Goal: Task Accomplishment & Management: Manage account settings

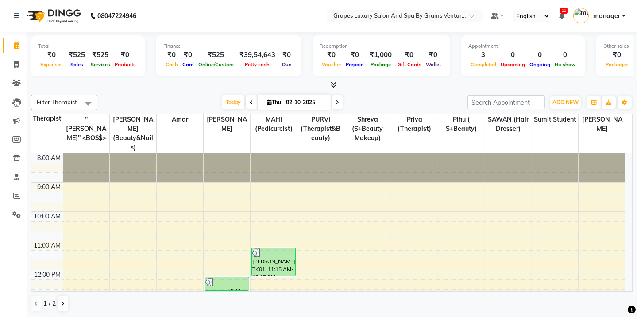
scroll to position [40, 0]
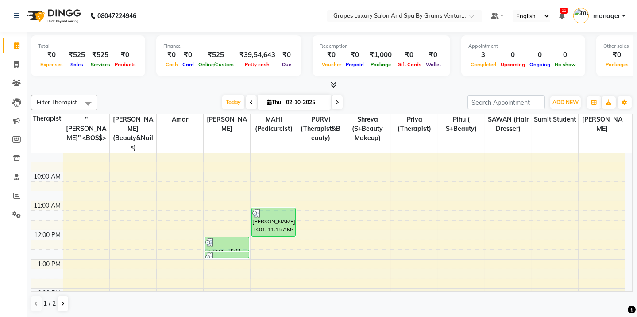
click at [356, 303] on div "1 / 2" at bounding box center [331, 304] width 601 height 17
click at [414, 296] on div "1 / 2" at bounding box center [331, 304] width 601 height 17
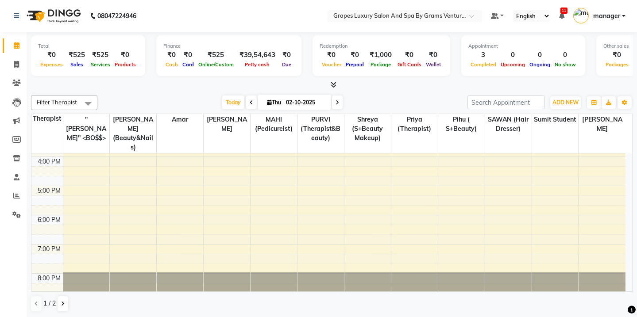
scroll to position [0, 0]
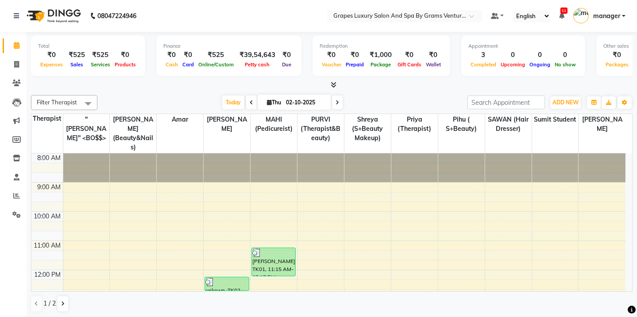
drag, startPoint x: 632, startPoint y: 187, endPoint x: 628, endPoint y: 177, distance: 11.2
click at [629, 255] on td "8:00 AM 9:00 AM 10:00 AM 11:00 AM 12:00 PM 1:00 PM 2:00 PM 3:00 PM 4:00 PM 5:00…" at bounding box center [331, 223] width 601 height 138
click at [620, 114] on span "[PERSON_NAME]" at bounding box center [601, 124] width 47 height 20
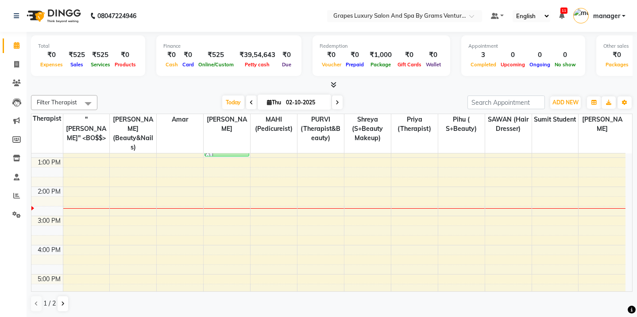
scroll to position [142, 0]
drag, startPoint x: 624, startPoint y: 222, endPoint x: 628, endPoint y: 204, distance: 18.7
click at [628, 204] on div "8:00 AM 9:00 AM 10:00 AM 11:00 AM 12:00 PM 1:00 PM 2:00 PM 3:00 PM 4:00 PM 5:00…" at bounding box center [331, 223] width 600 height 138
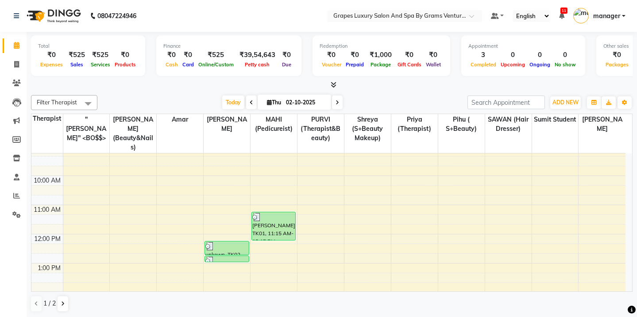
scroll to position [0, 0]
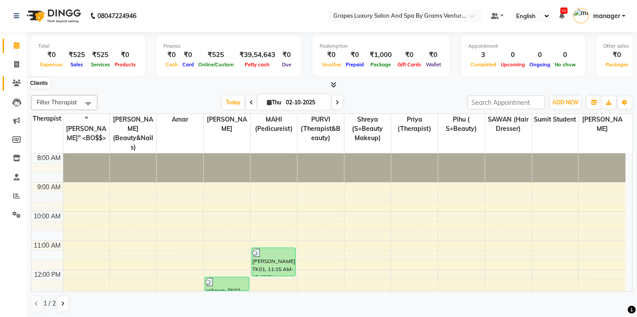
click at [12, 80] on span at bounding box center [16, 83] width 15 height 10
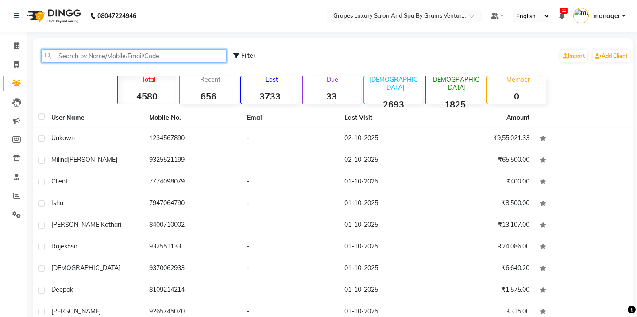
click at [59, 58] on input "text" at bounding box center [133, 56] width 185 height 14
click at [62, 54] on input "text" at bounding box center [133, 56] width 185 height 14
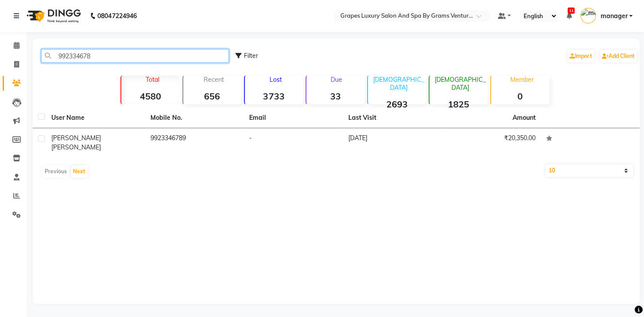
type input "992334678"
click at [133, 150] on div "User Name Mobile No. Email Last Visit [PERSON_NAME] 9923346789 - [DATE] ₹20,350…" at bounding box center [336, 145] width 607 height 74
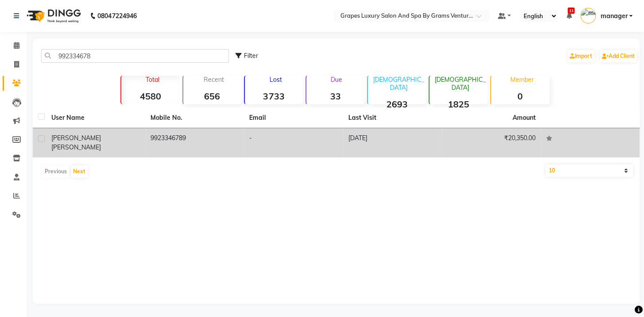
click at [144, 144] on td "[PERSON_NAME]" at bounding box center [95, 142] width 99 height 29
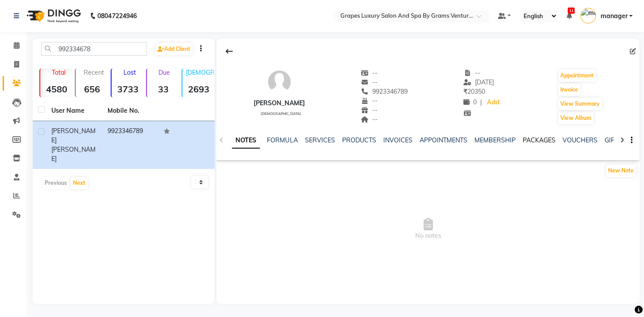
click at [527, 136] on link "PACKAGES" at bounding box center [538, 140] width 33 height 8
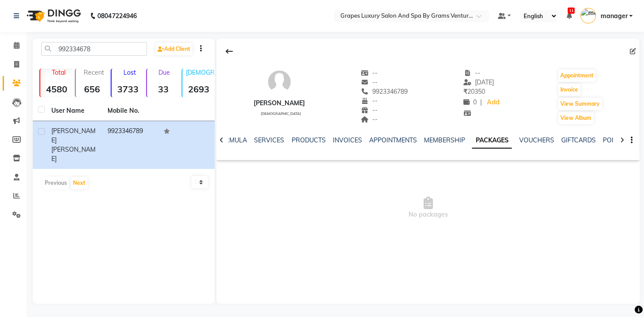
drag, startPoint x: 368, startPoint y: 91, endPoint x: 407, endPoint y: 91, distance: 38.9
click at [407, 91] on div "9923346789" at bounding box center [384, 91] width 47 height 9
copy span "9923346789"
click at [15, 47] on icon at bounding box center [17, 45] width 6 height 7
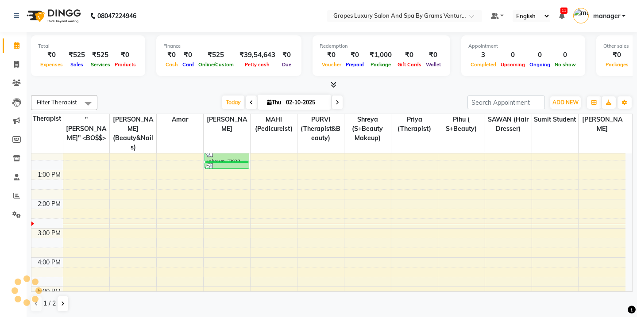
scroll to position [127, 0]
click at [77, 214] on div "8:00 AM 9:00 AM 10:00 AM 11:00 AM 12:00 PM 1:00 PM 2:00 PM 3:00 PM 4:00 PM 5:00…" at bounding box center [328, 216] width 594 height 379
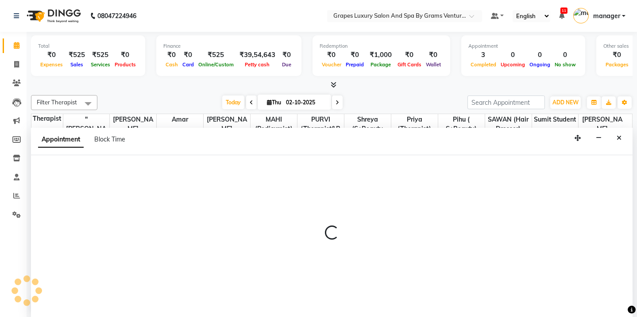
scroll to position [0, 0]
select select "16582"
select select "tentative"
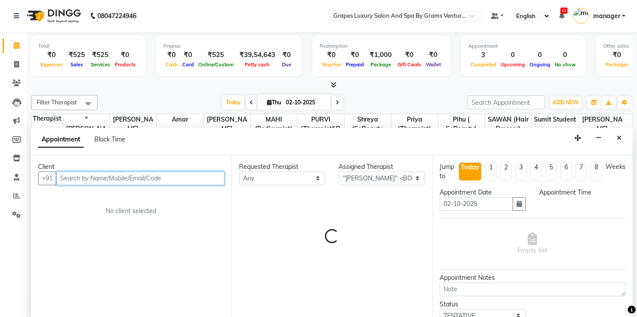
select select "885"
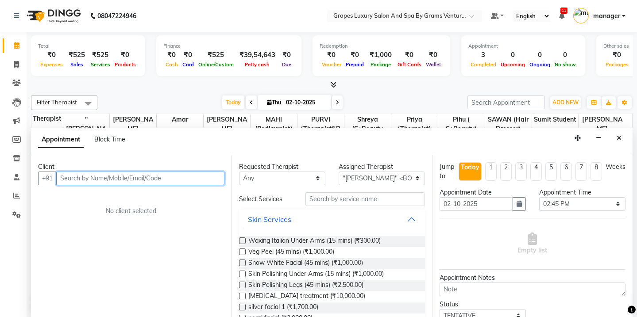
paste input "9923346789"
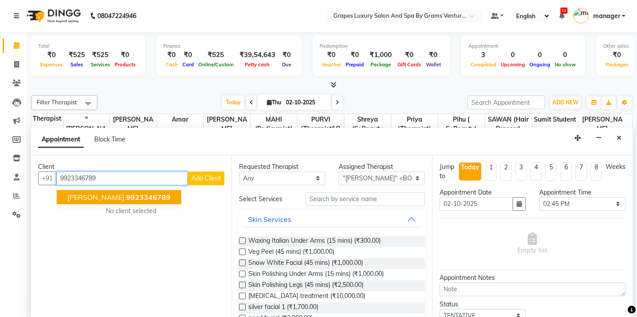
drag, startPoint x: 96, startPoint y: 194, endPoint x: 182, endPoint y: 189, distance: 86.8
click at [98, 193] on span "[PERSON_NAME]" at bounding box center [95, 197] width 57 height 9
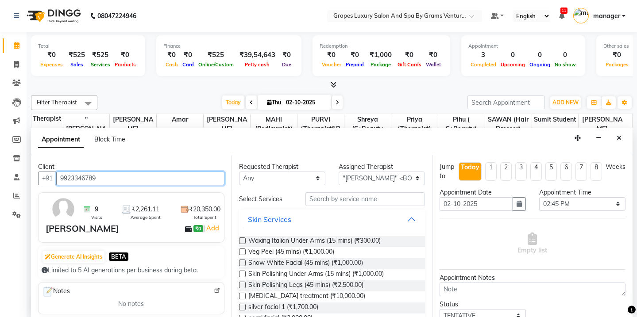
type input "9923346789"
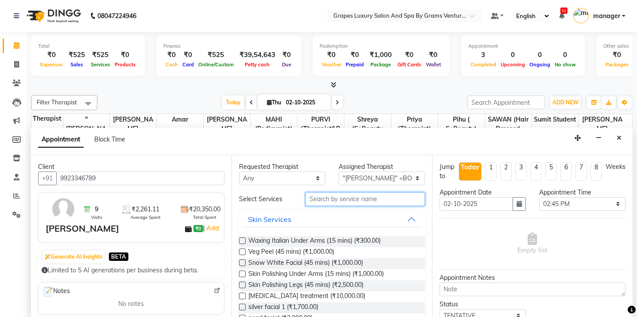
click at [336, 200] on input "text" at bounding box center [364, 199] width 119 height 14
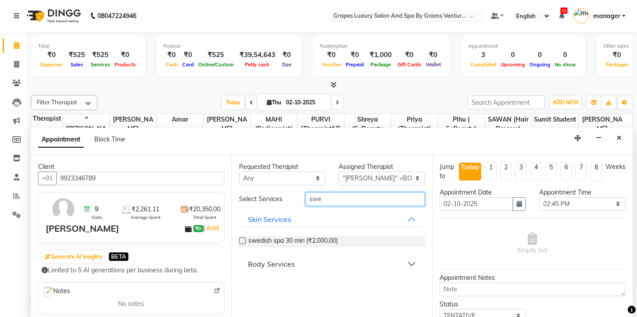
type input "swe"
click at [279, 259] on div "Body Services" at bounding box center [271, 264] width 47 height 11
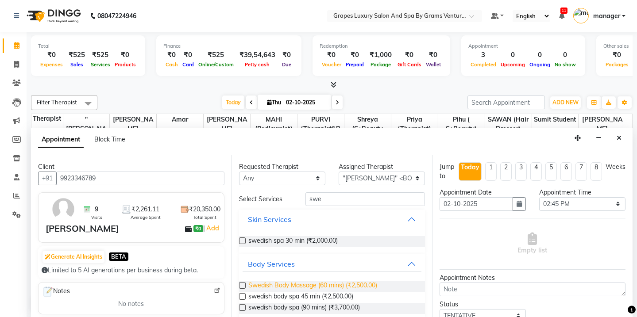
click at [295, 281] on span "Swedish Body Massage (60 mins) (₹2,500.00)" at bounding box center [312, 286] width 129 height 11
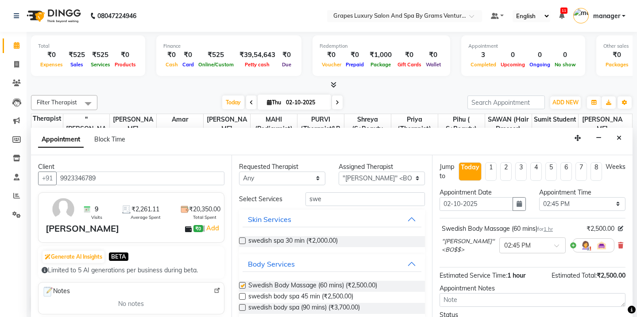
checkbox input "false"
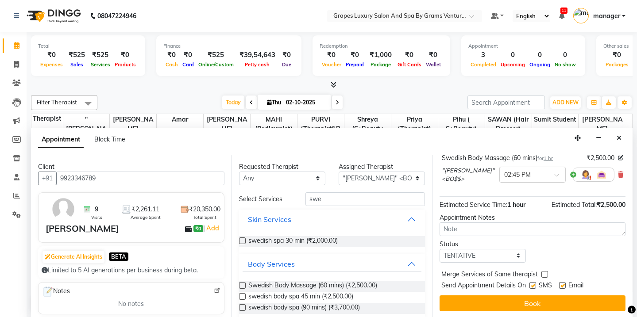
click at [533, 285] on label at bounding box center [532, 285] width 7 height 7
click at [533, 285] on input "checkbox" at bounding box center [532, 287] width 6 height 6
checkbox input "false"
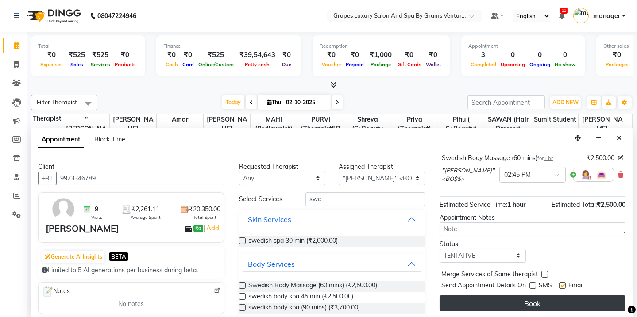
click at [532, 300] on button "Book" at bounding box center [532, 304] width 186 height 16
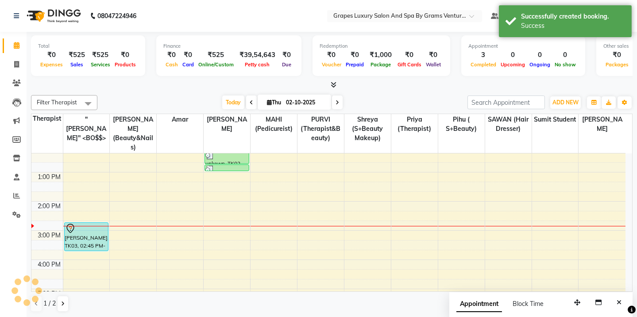
scroll to position [0, 0]
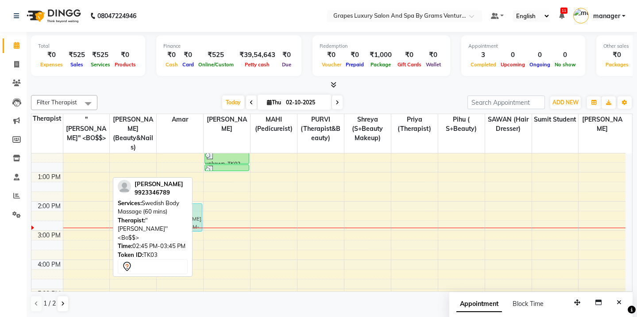
drag, startPoint x: 86, startPoint y: 221, endPoint x: 181, endPoint y: 202, distance: 97.1
click at [181, 202] on div "Filter Therapist Select All "[PERSON_NAME]'' <BO$$> [PERSON_NAME] (beauty&nails…" at bounding box center [331, 204] width 601 height 224
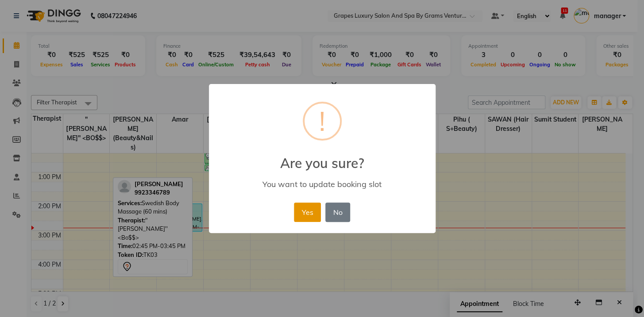
click at [305, 211] on button "Yes" at bounding box center [307, 212] width 27 height 19
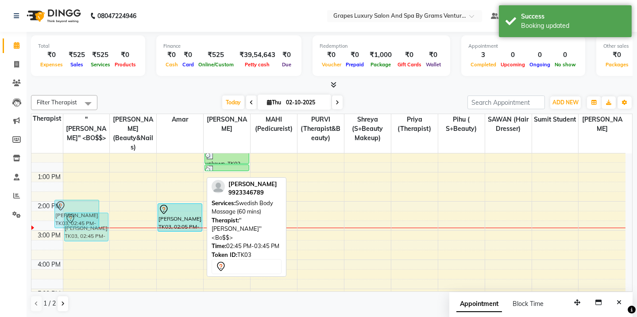
drag, startPoint x: 192, startPoint y: 211, endPoint x: 88, endPoint y: 217, distance: 103.3
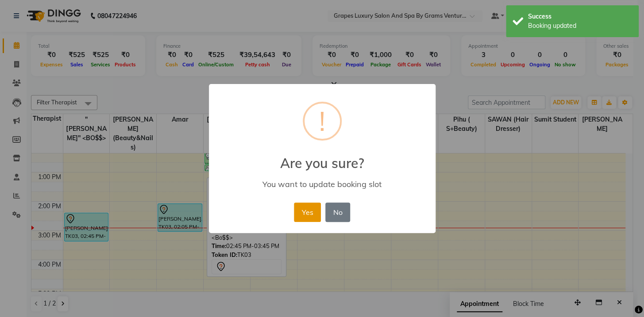
click at [301, 206] on button "Yes" at bounding box center [307, 212] width 27 height 19
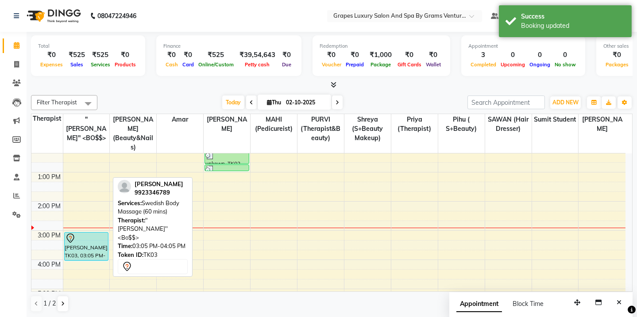
click at [88, 233] on div at bounding box center [86, 238] width 42 height 11
click at [99, 233] on div at bounding box center [86, 238] width 42 height 11
select select "7"
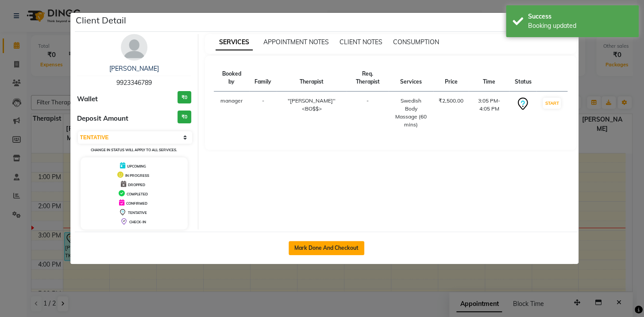
click at [331, 245] on button "Mark Done And Checkout" at bounding box center [327, 248] width 76 height 14
select select "service"
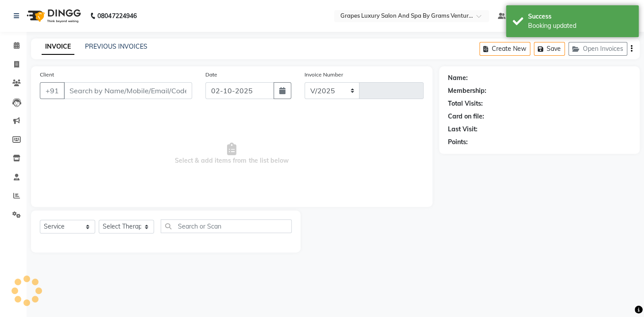
select select "3585"
type input "2757"
type input "9923346789"
select select "16582"
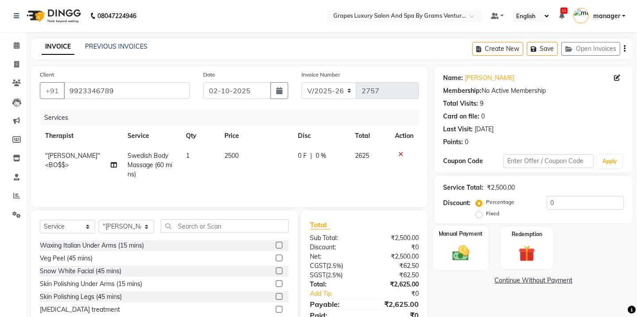
click at [466, 261] on img at bounding box center [460, 252] width 27 height 19
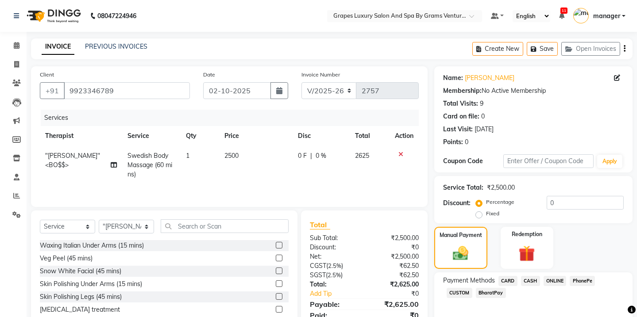
click at [554, 277] on span "ONLINE" at bounding box center [554, 281] width 23 height 10
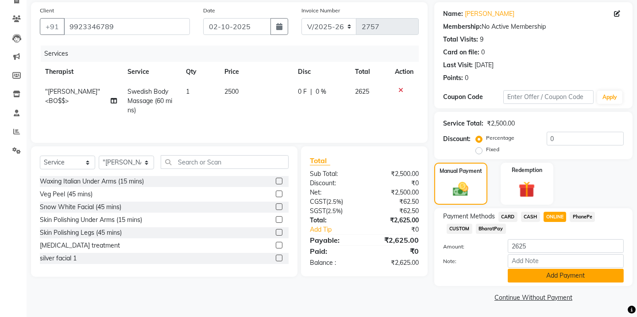
click at [593, 276] on button "Add Payment" at bounding box center [566, 276] width 116 height 14
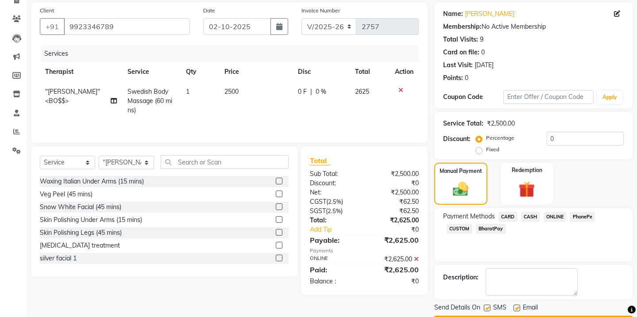
scroll to position [89, 0]
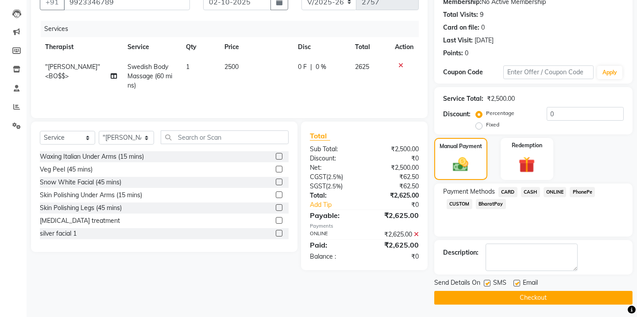
click at [486, 282] on label at bounding box center [487, 283] width 7 height 7
click at [486, 282] on input "checkbox" at bounding box center [487, 284] width 6 height 6
checkbox input "false"
click at [516, 283] on label at bounding box center [516, 283] width 7 height 7
click at [516, 283] on input "checkbox" at bounding box center [516, 284] width 6 height 6
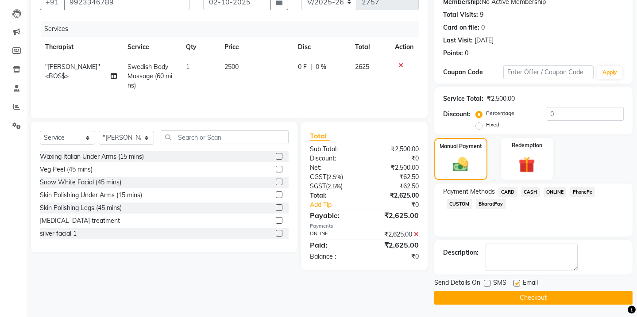
checkbox input "false"
click at [520, 298] on button "Checkout" at bounding box center [533, 298] width 198 height 14
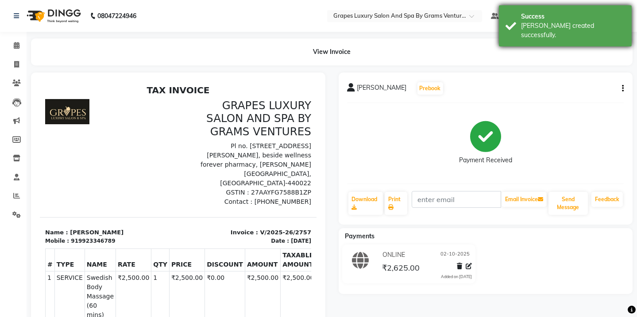
click at [550, 27] on div "[PERSON_NAME] created successfully." at bounding box center [573, 30] width 104 height 19
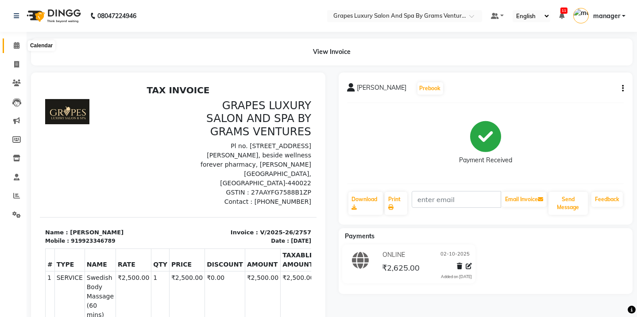
click at [12, 46] on span at bounding box center [16, 46] width 15 height 10
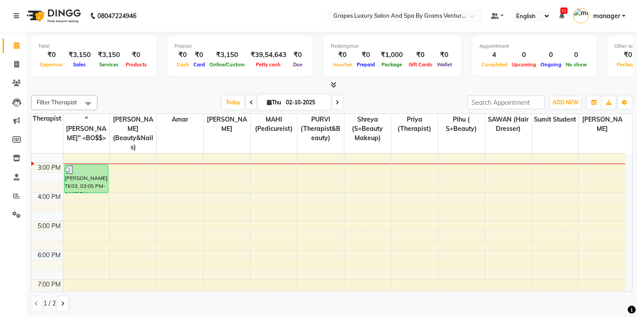
scroll to position [203, 0]
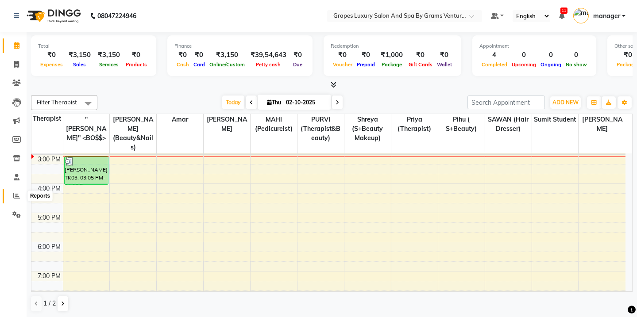
click at [12, 197] on span at bounding box center [16, 196] width 15 height 10
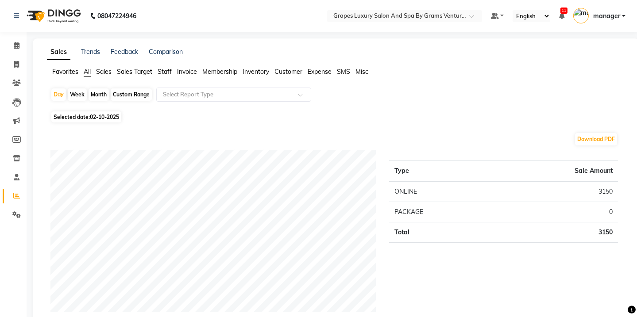
click at [93, 93] on div "Month" at bounding box center [98, 94] width 20 height 12
select select "10"
select select "2025"
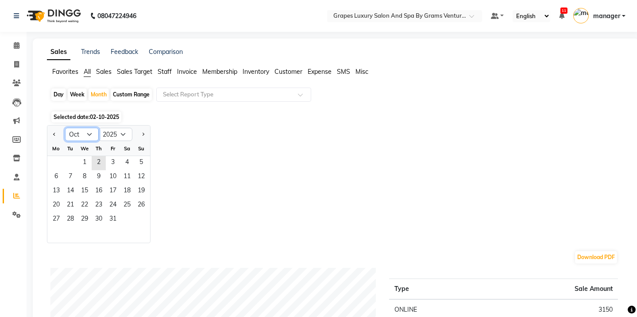
click at [76, 133] on select "Jan Feb Mar Apr May Jun [DATE] Aug Sep Oct Nov Dec" at bounding box center [82, 134] width 34 height 13
select select "9"
click at [65, 128] on select "Jan Feb Mar Apr May Jun [DATE] Aug Sep Oct Nov Dec" at bounding box center [82, 134] width 34 height 13
click at [52, 164] on span "1" at bounding box center [56, 163] width 14 height 14
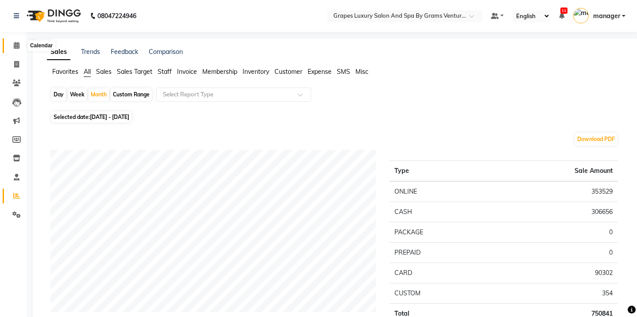
click at [10, 47] on span at bounding box center [16, 46] width 15 height 10
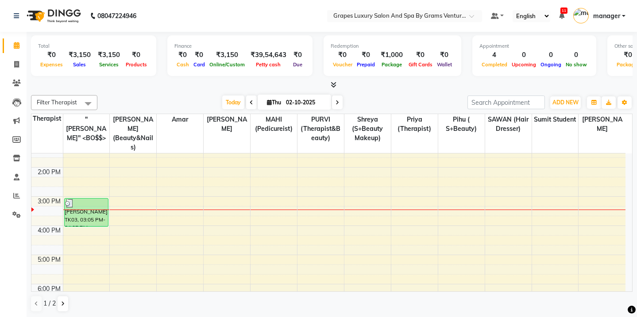
scroll to position [175, 0]
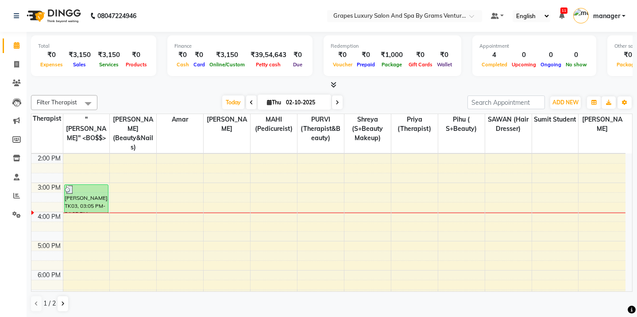
click at [26, 255] on div "Calendar Invoice Clients Leads Marketing Members Inventory Staff Reports Settin…" at bounding box center [59, 165] width 119 height 280
click at [18, 85] on icon at bounding box center [16, 83] width 8 height 7
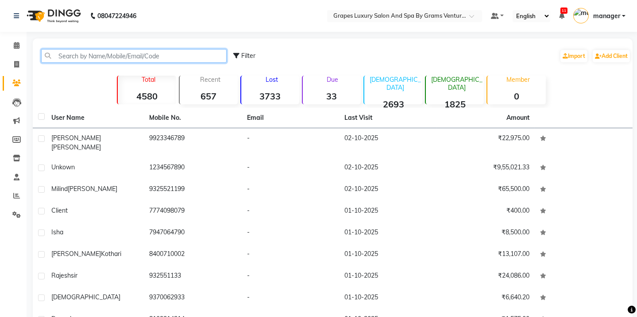
click at [154, 58] on input "text" at bounding box center [133, 56] width 185 height 14
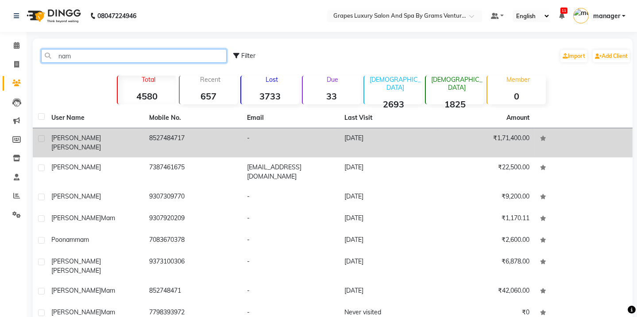
type input "nam"
click at [186, 141] on td "8527484717" at bounding box center [193, 142] width 98 height 29
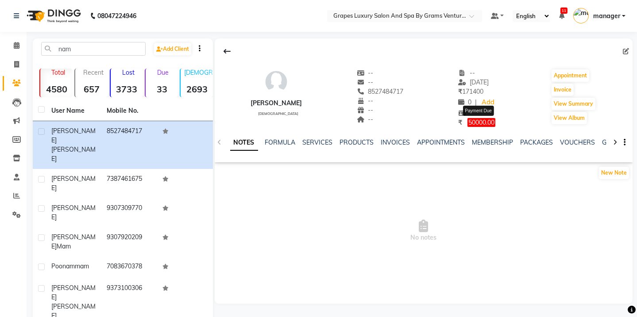
click at [481, 120] on span "50000.00" at bounding box center [481, 122] width 28 height 9
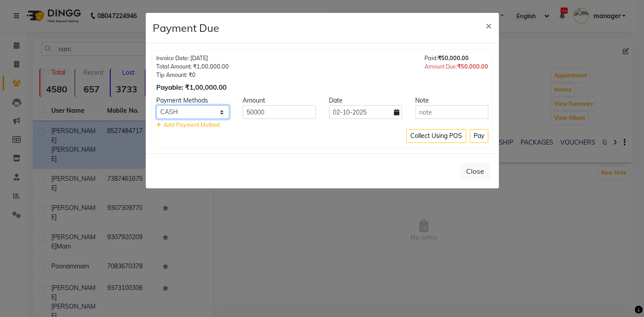
click at [204, 114] on select "CARD CASH ONLINE PhonePe CUSTOM BharatPay" at bounding box center [192, 112] width 73 height 14
select select "3"
click at [156, 105] on select "CARD CASH ONLINE PhonePe CUSTOM BharatPay" at bounding box center [192, 112] width 73 height 14
click at [478, 135] on button "Pay" at bounding box center [478, 136] width 19 height 14
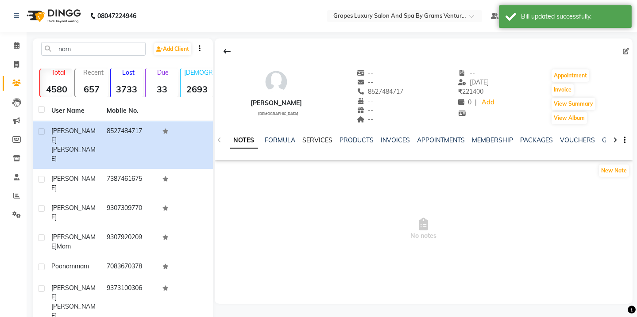
click at [315, 142] on link "SERVICES" at bounding box center [318, 140] width 30 height 8
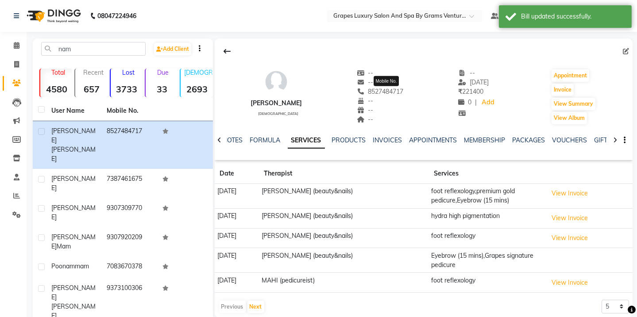
drag, startPoint x: 411, startPoint y: 89, endPoint x: 372, endPoint y: 91, distance: 39.4
click at [372, 91] on div "[PERSON_NAME] [DEMOGRAPHIC_DATA] -- -- [PHONE_NUMBER] Mobile No. -- -- -- -- [D…" at bounding box center [424, 92] width 418 height 65
copy span "8527484717"
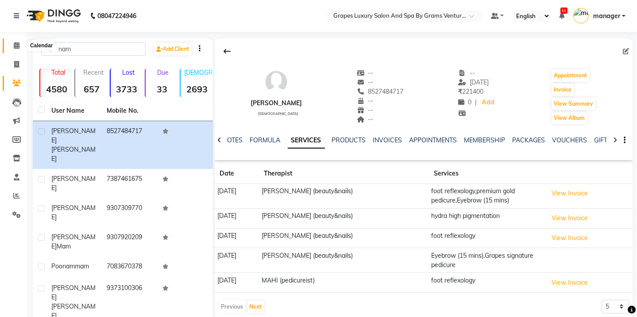
click at [19, 48] on icon at bounding box center [17, 45] width 6 height 7
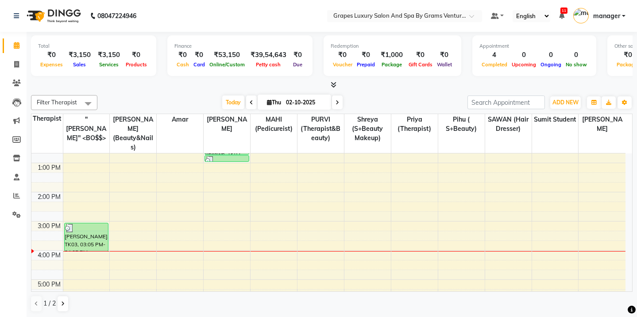
scroll to position [142, 0]
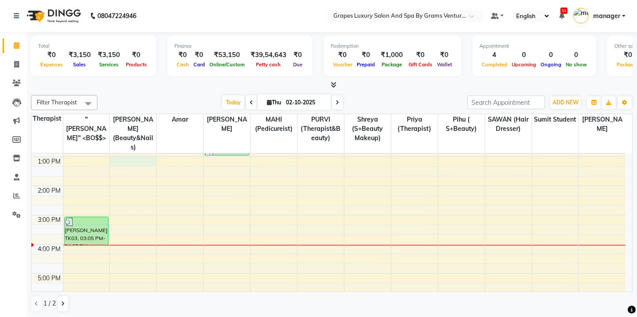
click at [127, 150] on div "8:00 AM 9:00 AM 10:00 AM 11:00 AM 12:00 PM 1:00 PM 2:00 PM 3:00 PM 4:00 PM 5:00…" at bounding box center [328, 200] width 594 height 379
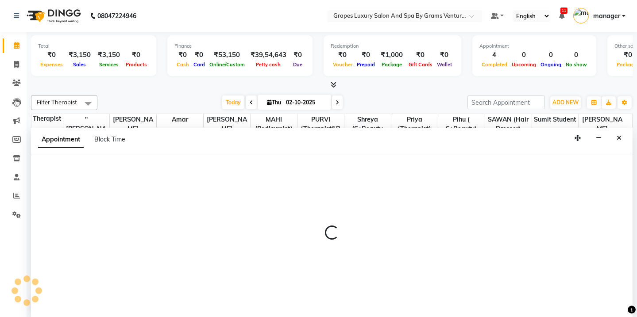
scroll to position [0, 0]
select select "33161"
select select "tentative"
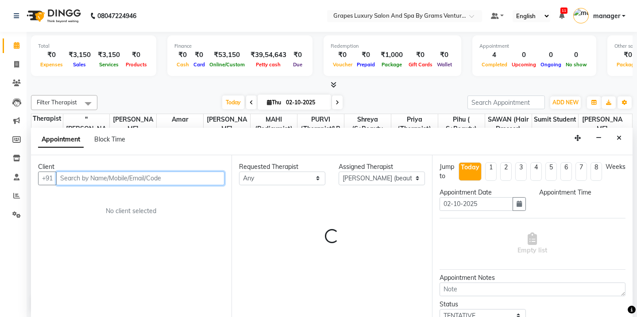
select select "780"
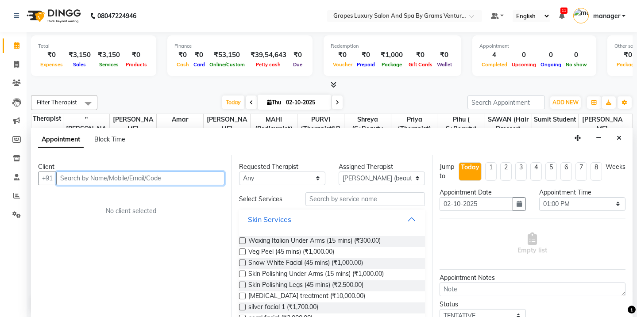
paste input "8527484717"
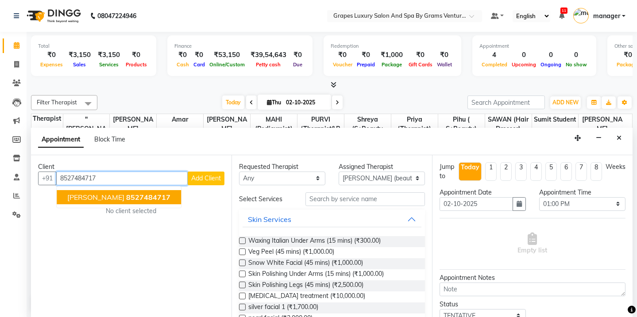
click at [88, 195] on span "[PERSON_NAME]" at bounding box center [95, 197] width 57 height 9
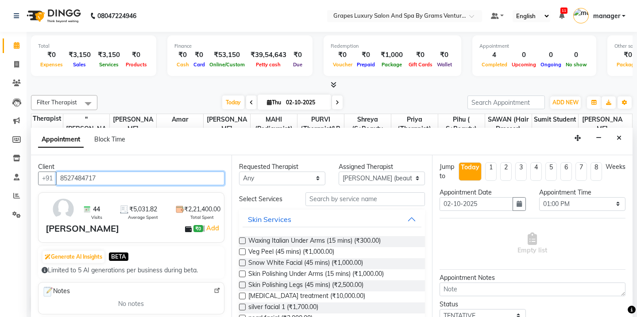
type input "8527484717"
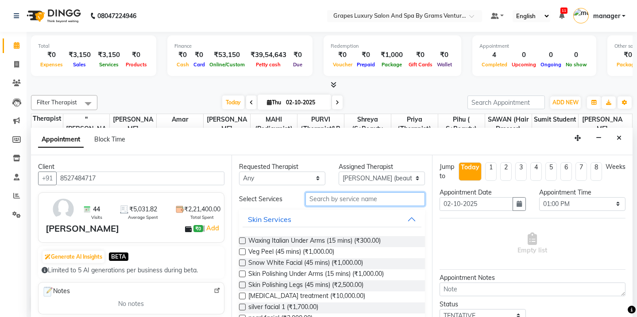
click at [333, 198] on input "text" at bounding box center [364, 199] width 119 height 14
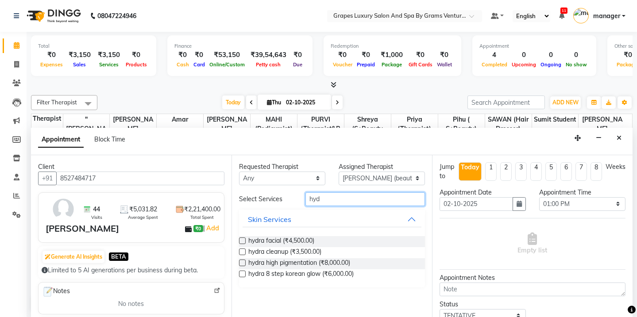
type input "hyd"
click at [242, 263] on label at bounding box center [242, 263] width 7 height 7
click at [242, 263] on input "checkbox" at bounding box center [242, 264] width 6 height 6
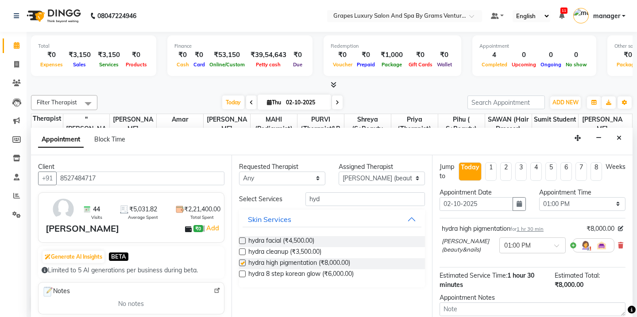
checkbox input "false"
click at [330, 196] on input "hyd" at bounding box center [364, 199] width 119 height 14
type input "h"
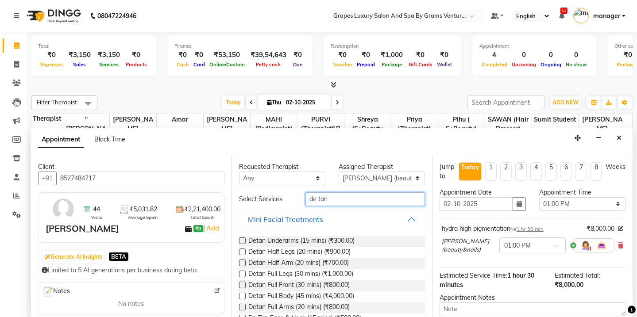
scroll to position [20, 0]
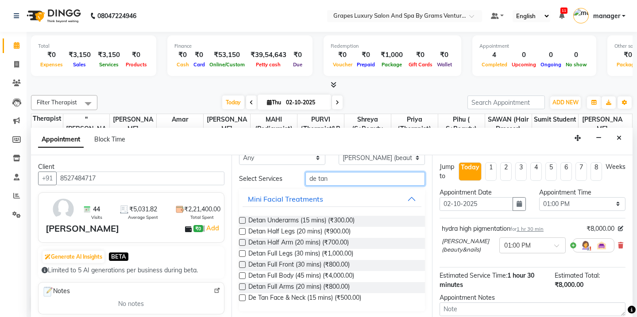
type input "de tan"
click at [243, 295] on label at bounding box center [242, 298] width 7 height 7
click at [243, 296] on input "checkbox" at bounding box center [242, 299] width 6 height 6
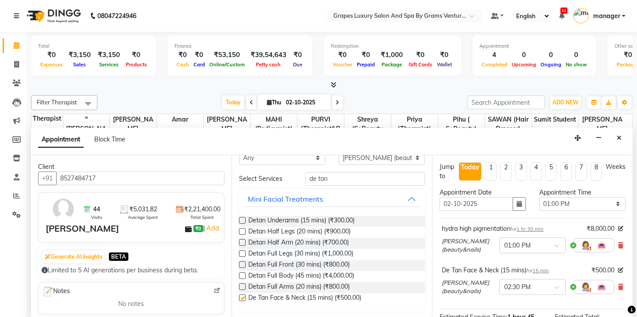
checkbox input "false"
click at [337, 181] on input "de tan" at bounding box center [364, 179] width 119 height 14
type input "d"
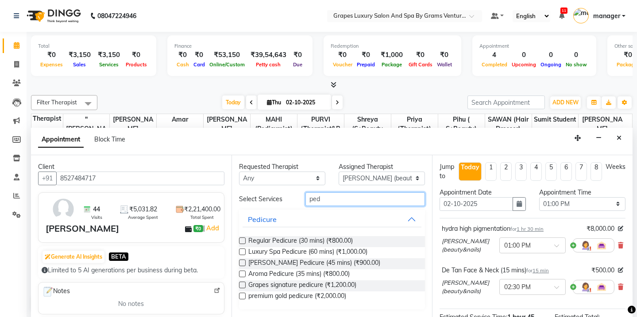
scroll to position [0, 0]
type input "ped"
click at [239, 293] on label at bounding box center [242, 296] width 7 height 7
click at [239, 294] on input "checkbox" at bounding box center [242, 297] width 6 height 6
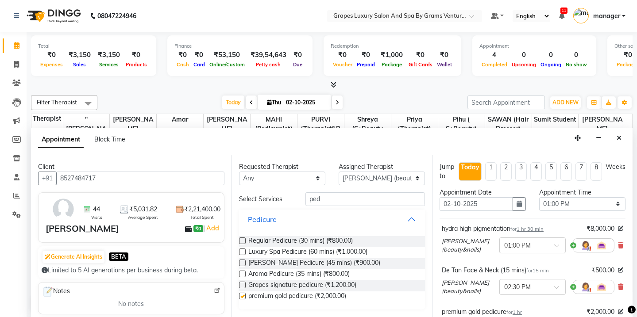
checkbox input "false"
click at [327, 201] on input "ped" at bounding box center [364, 199] width 119 height 14
type input "p"
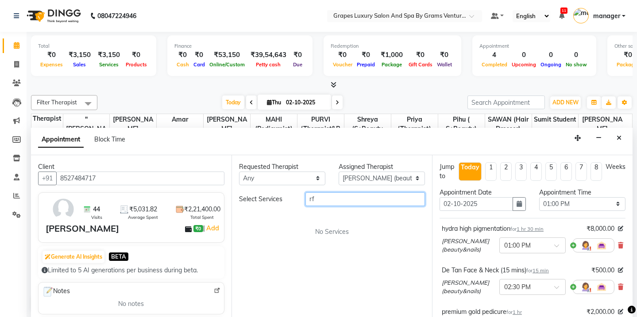
type input "r"
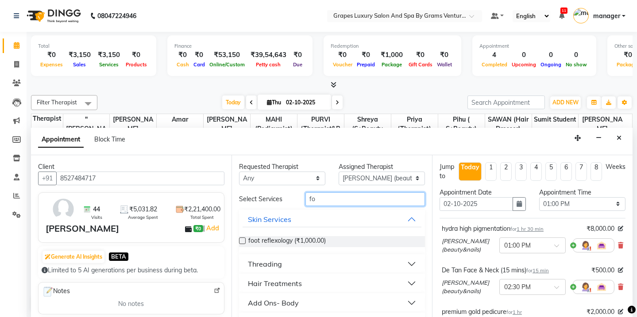
type input "fo"
click at [242, 238] on label at bounding box center [242, 241] width 7 height 7
click at [242, 239] on input "checkbox" at bounding box center [242, 242] width 6 height 6
checkbox input "false"
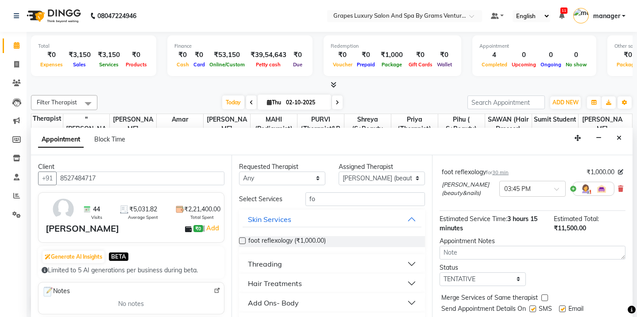
scroll to position [204, 0]
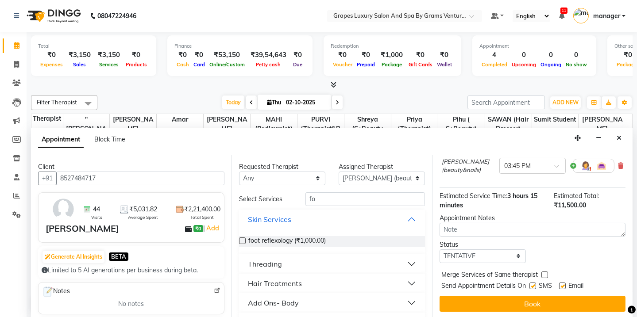
click at [533, 283] on label at bounding box center [532, 286] width 7 height 7
click at [533, 284] on input "checkbox" at bounding box center [532, 287] width 6 height 6
checkbox input "false"
drag, startPoint x: 561, startPoint y: 284, endPoint x: 557, endPoint y: 298, distance: 14.7
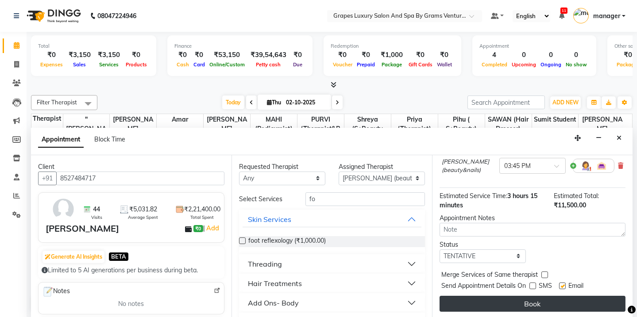
click at [562, 284] on label at bounding box center [562, 286] width 7 height 7
click at [562, 284] on input "checkbox" at bounding box center [562, 287] width 6 height 6
checkbox input "false"
click at [557, 298] on button "Book" at bounding box center [532, 304] width 186 height 16
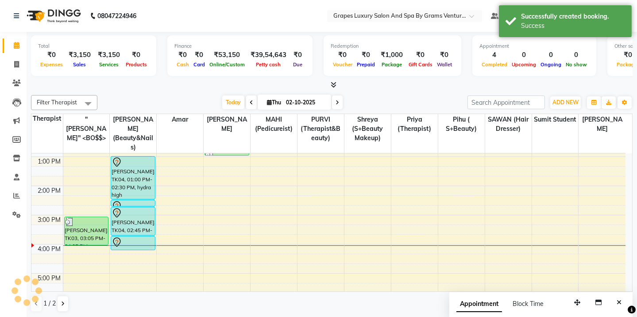
scroll to position [0, 0]
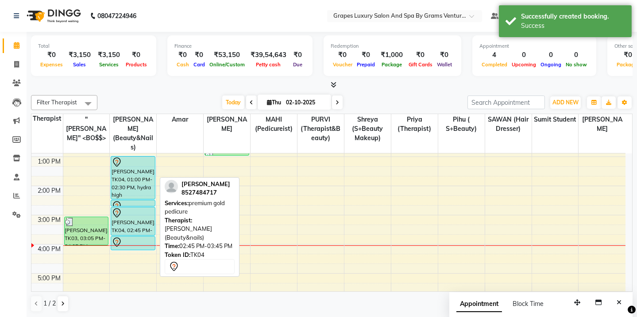
click at [142, 221] on div "[PERSON_NAME], TK04, 02:45 PM-03:45 PM, premium gold pedicure" at bounding box center [132, 222] width 43 height 28
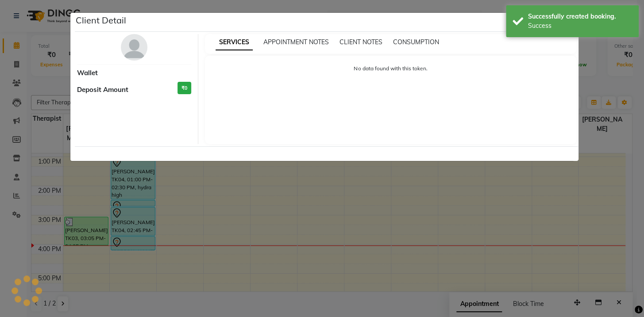
select select "7"
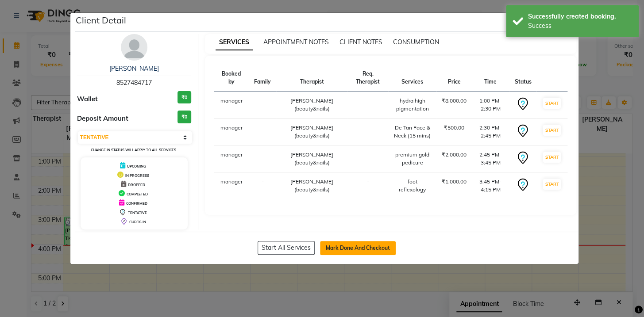
click at [342, 249] on button "Mark Done And Checkout" at bounding box center [358, 248] width 76 height 14
select select "service"
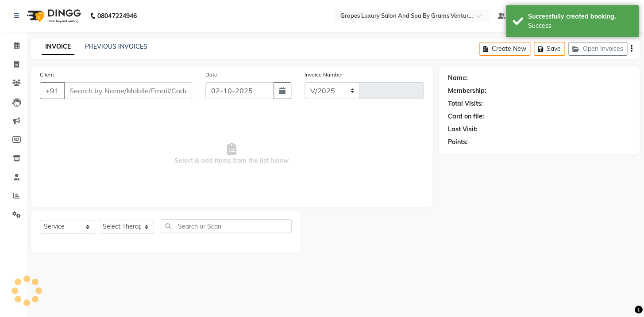
select select "3585"
type input "2758"
type input "8527484717"
select select "33161"
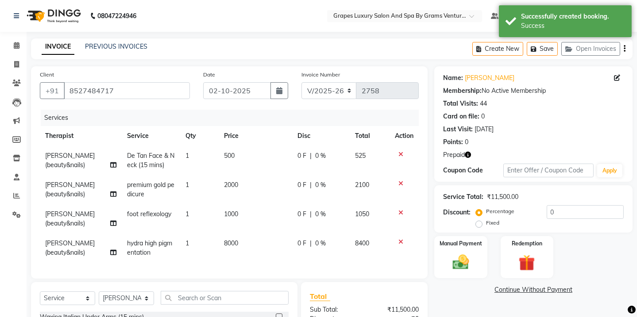
scroll to position [115, 0]
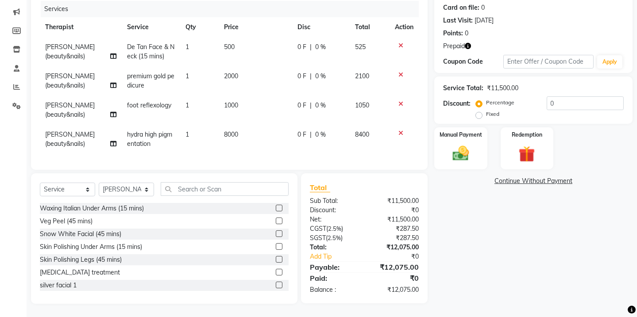
click at [486, 224] on div "Name: [PERSON_NAME] Membership: No Active Membership Total Visits: 44 Card on f…" at bounding box center [536, 131] width 205 height 346
click at [521, 144] on img at bounding box center [526, 154] width 27 height 21
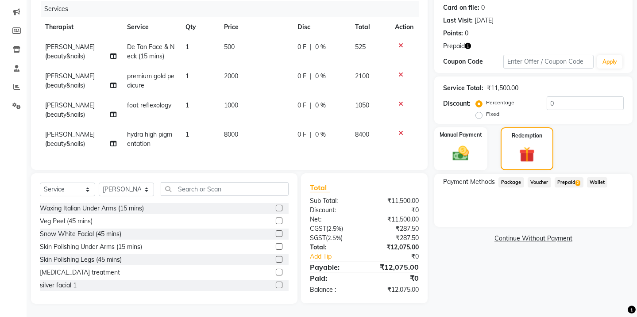
click at [569, 177] on span "Prepaid 2" at bounding box center [568, 182] width 29 height 10
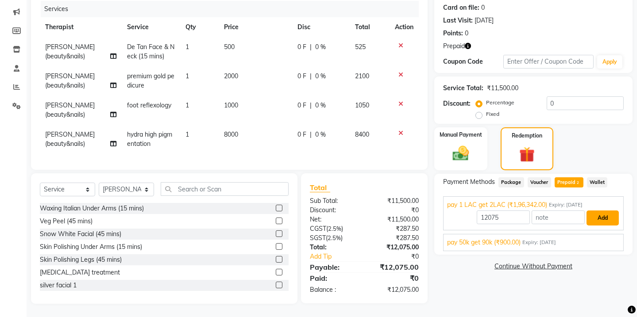
click at [608, 213] on button "Add" at bounding box center [602, 218] width 32 height 15
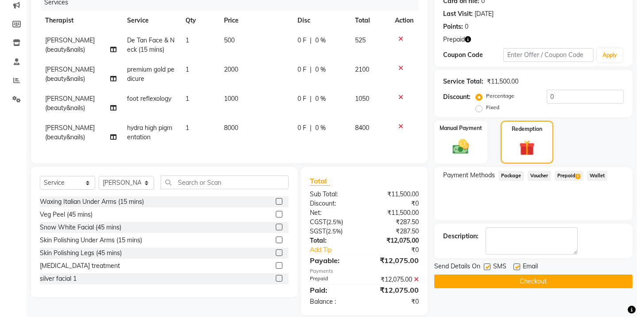
click at [485, 265] on label at bounding box center [487, 267] width 7 height 7
click at [485, 265] on input "checkbox" at bounding box center [487, 268] width 6 height 6
checkbox input "false"
click at [515, 266] on label at bounding box center [516, 267] width 7 height 7
click at [515, 266] on input "checkbox" at bounding box center [516, 268] width 6 height 6
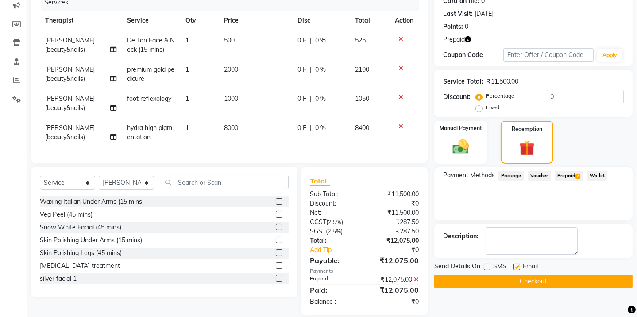
checkbox input "false"
click at [484, 265] on label at bounding box center [487, 267] width 7 height 7
click at [484, 265] on input "checkbox" at bounding box center [487, 268] width 6 height 6
checkbox input "true"
click at [494, 281] on button "Checkout" at bounding box center [533, 282] width 198 height 14
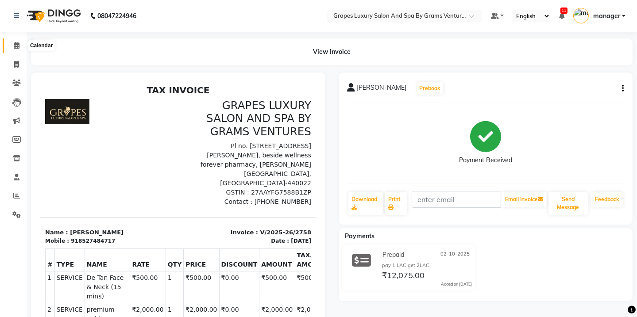
click at [15, 45] on icon at bounding box center [17, 45] width 6 height 7
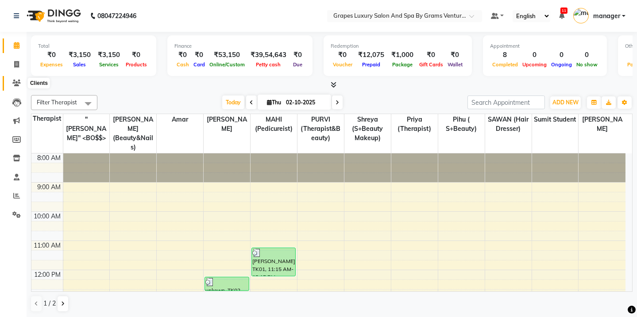
click at [17, 81] on icon at bounding box center [16, 83] width 8 height 7
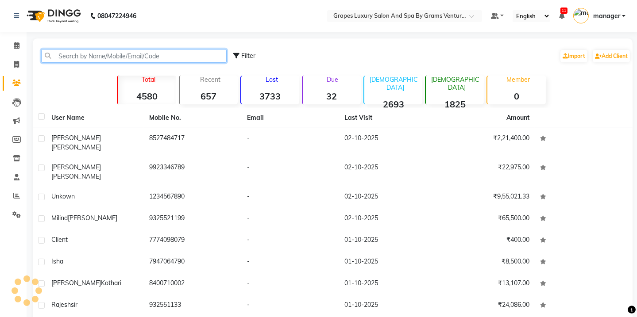
click at [90, 55] on input "text" at bounding box center [133, 56] width 185 height 14
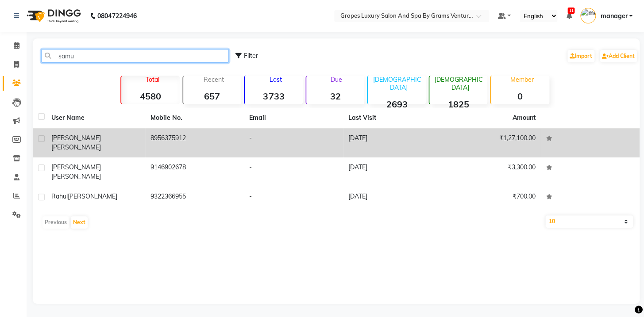
type input "samu"
click at [78, 143] on span "[PERSON_NAME]" at bounding box center [76, 147] width 50 height 8
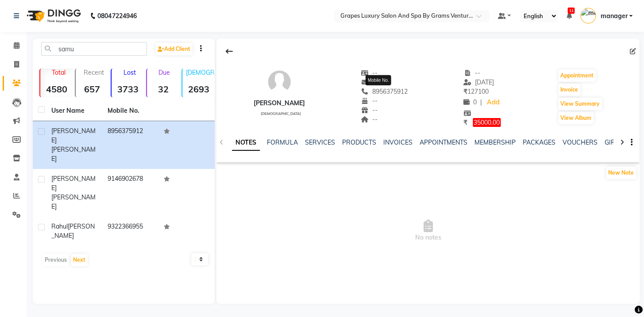
drag, startPoint x: 406, startPoint y: 90, endPoint x: 366, endPoint y: 90, distance: 40.3
click at [366, 90] on div "[PERSON_NAME] [DEMOGRAPHIC_DATA] -- -- [PHONE_NUMBER] Mobile No. -- -- -- -- [D…" at bounding box center [427, 94] width 423 height 68
copy span "8956375912"
click at [15, 44] on icon at bounding box center [17, 45] width 6 height 7
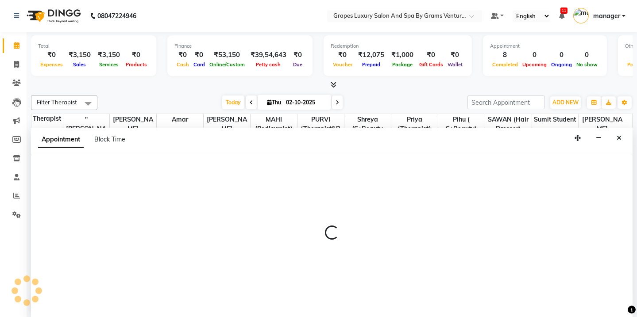
select select "41130"
select select "tentative"
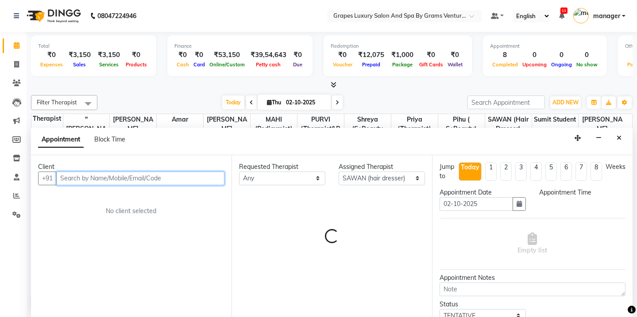
select select "825"
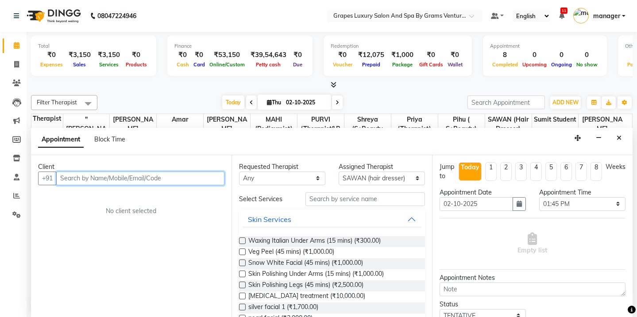
drag, startPoint x: 508, startPoint y: 185, endPoint x: 111, endPoint y: 181, distance: 396.5
paste input "8956375912"
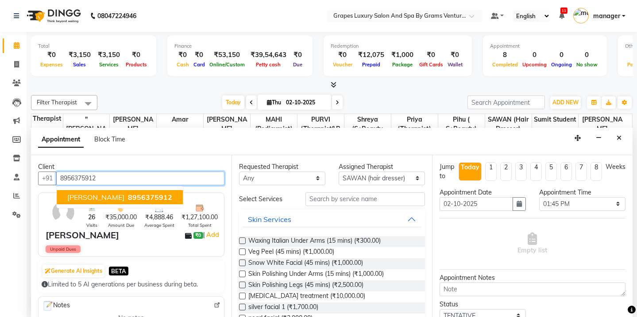
type input "8956375912"
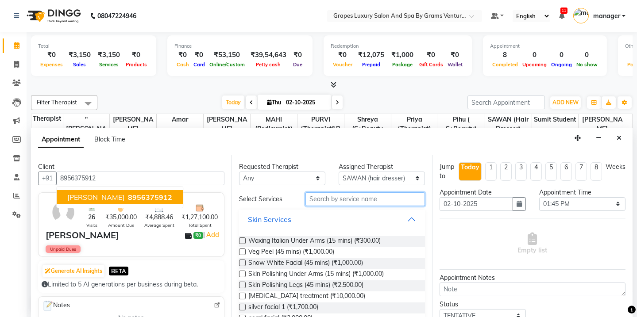
drag, startPoint x: 329, startPoint y: 199, endPoint x: 315, endPoint y: 200, distance: 13.7
click at [315, 200] on input "text" at bounding box center [364, 199] width 119 height 14
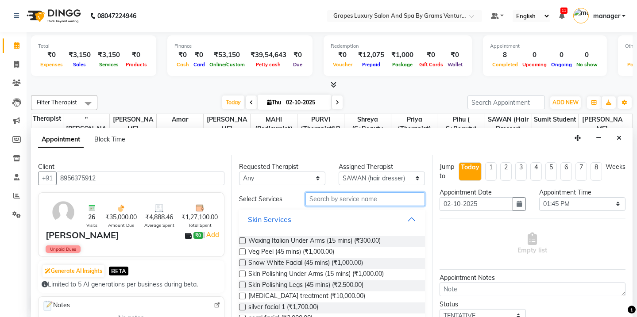
click at [315, 200] on input "text" at bounding box center [364, 199] width 119 height 14
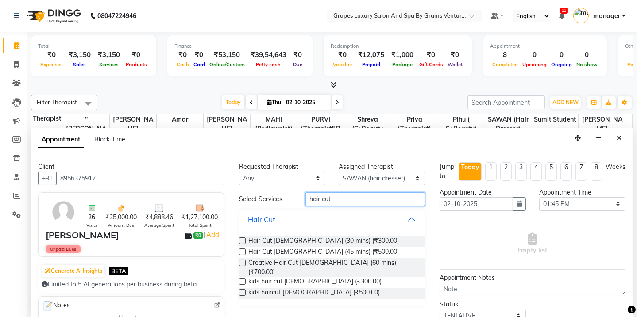
type input "hair cut"
click at [241, 239] on label at bounding box center [242, 241] width 7 height 7
click at [241, 239] on input "checkbox" at bounding box center [242, 242] width 6 height 6
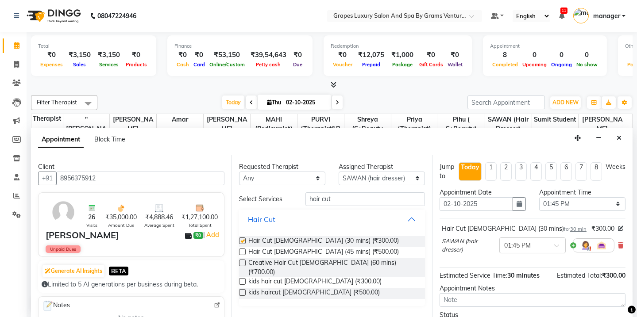
checkbox input "false"
click at [345, 200] on input "hair cut" at bounding box center [364, 199] width 119 height 14
type input "h"
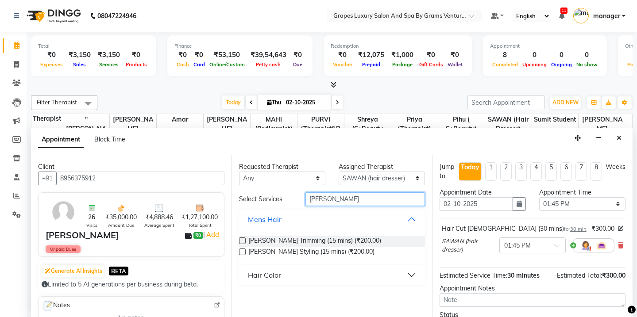
type input "[PERSON_NAME]"
click at [239, 240] on label at bounding box center [242, 241] width 7 height 7
click at [239, 240] on input "checkbox" at bounding box center [242, 242] width 6 height 6
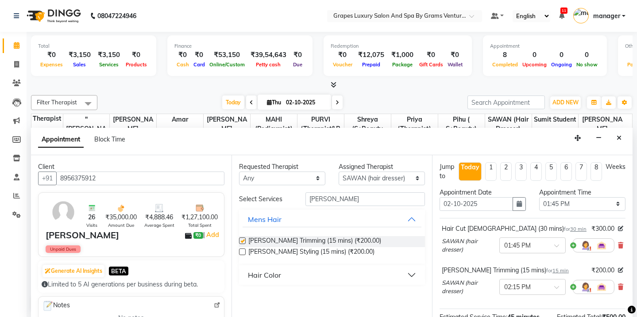
checkbox input "false"
click at [340, 196] on input "[PERSON_NAME]" at bounding box center [364, 199] width 119 height 14
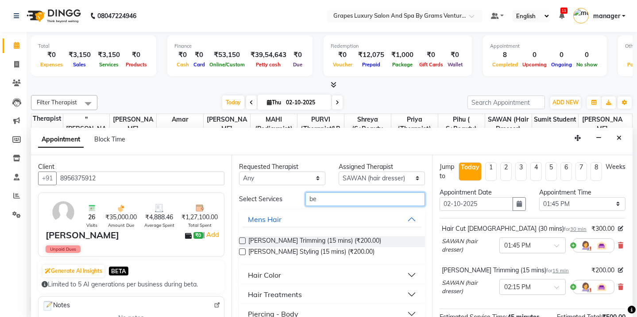
type input "b"
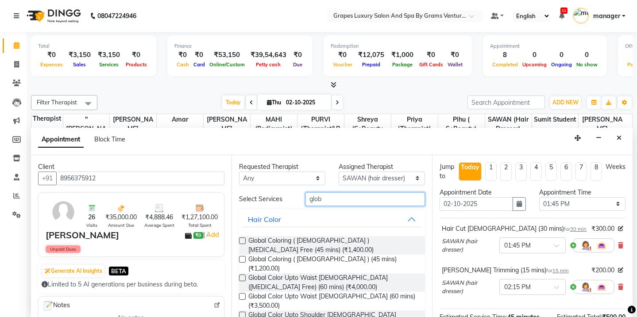
type input "glob"
click at [241, 241] on label at bounding box center [242, 241] width 7 height 7
click at [241, 241] on input "checkbox" at bounding box center [242, 242] width 6 height 6
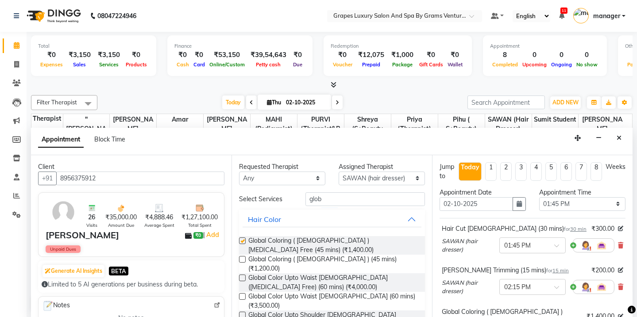
checkbox input "false"
click at [336, 202] on input "glob" at bounding box center [364, 199] width 119 height 14
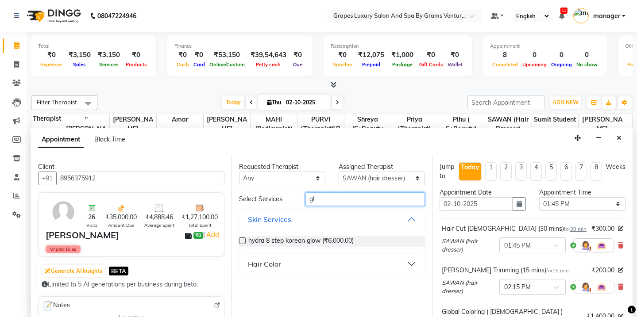
type input "g"
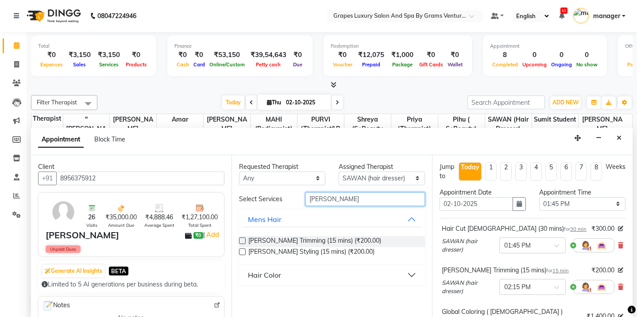
type input "[PERSON_NAME]"
click at [287, 271] on button "Hair Color" at bounding box center [331, 275] width 179 height 16
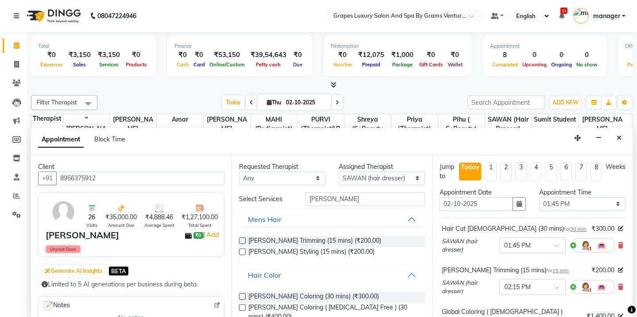
scroll to position [9, 0]
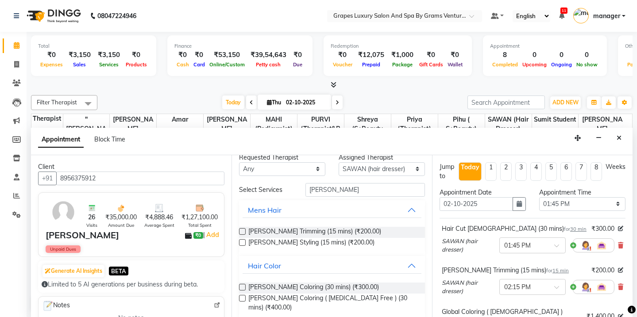
click at [240, 298] on label at bounding box center [242, 298] width 7 height 7
click at [240, 298] on input "checkbox" at bounding box center [242, 299] width 6 height 6
checkbox input "false"
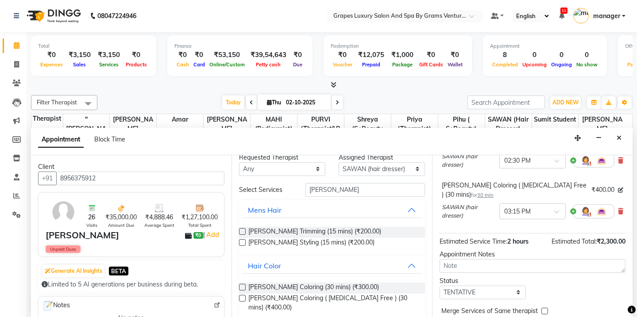
scroll to position [179, 0]
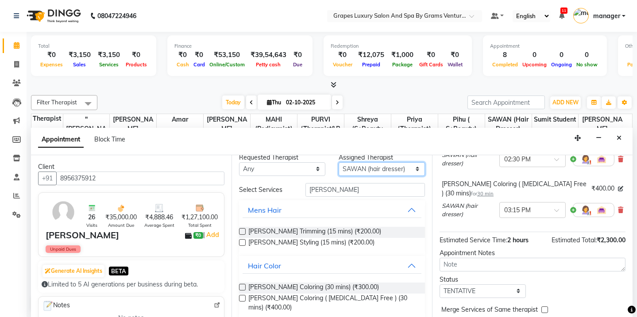
click at [371, 163] on select "Select [PERSON_NAME] (beauty&nails) [PERSON_NAME] "[PERSON_NAME]'' <BO$$> MAHI …" at bounding box center [382, 169] width 86 height 14
select select "16582"
click at [339, 162] on select "Select [PERSON_NAME] (beauty&nails) [PERSON_NAME] "[PERSON_NAME]'' <BO$$> MAHI …" at bounding box center [382, 169] width 86 height 14
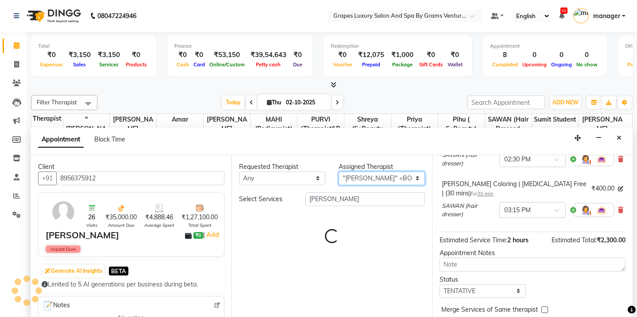
scroll to position [0, 0]
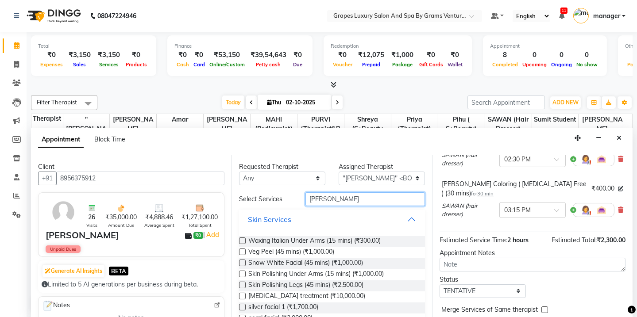
click at [332, 200] on input "[PERSON_NAME]" at bounding box center [364, 199] width 119 height 14
click at [334, 204] on input "[PERSON_NAME]" at bounding box center [364, 199] width 119 height 14
click at [332, 198] on input "[PERSON_NAME]" at bounding box center [364, 199] width 119 height 14
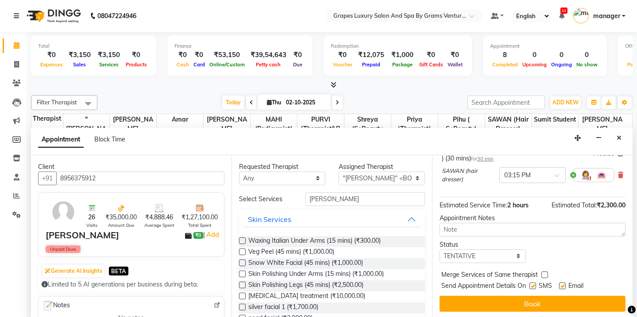
drag, startPoint x: 531, startPoint y: 283, endPoint x: 565, endPoint y: 292, distance: 34.9
click at [539, 285] on div "SMS" at bounding box center [544, 286] width 30 height 11
click at [560, 284] on label at bounding box center [562, 286] width 7 height 7
click at [560, 284] on input "checkbox" at bounding box center [562, 287] width 6 height 6
checkbox input "false"
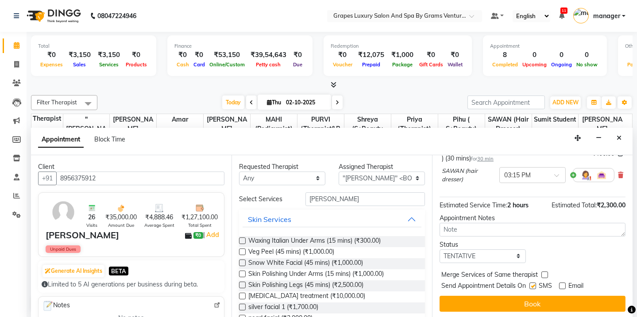
click at [531, 286] on label at bounding box center [532, 286] width 7 height 7
click at [531, 286] on input "checkbox" at bounding box center [532, 287] width 6 height 6
checkbox input "false"
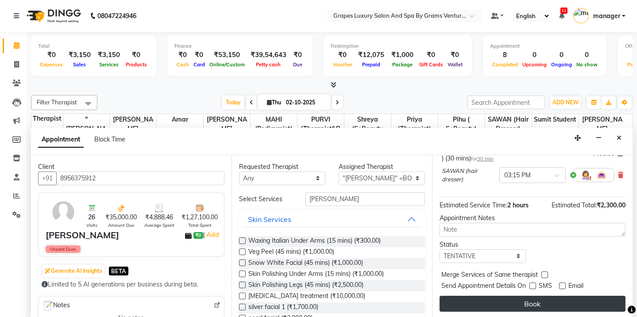
click at [528, 298] on button "Book" at bounding box center [532, 304] width 186 height 16
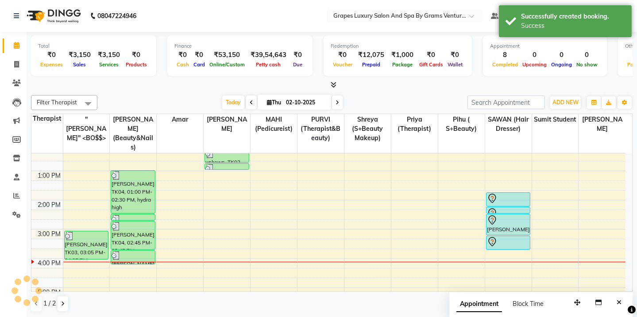
scroll to position [0, 0]
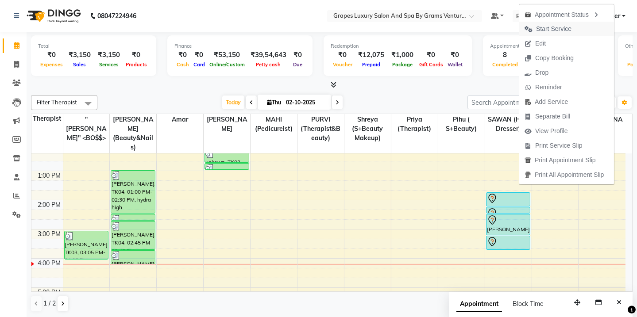
click at [566, 30] on span "Start Service" at bounding box center [553, 28] width 35 height 9
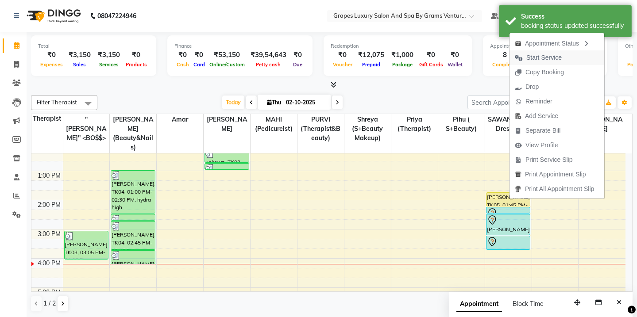
click at [544, 56] on span "Start Service" at bounding box center [543, 57] width 35 height 9
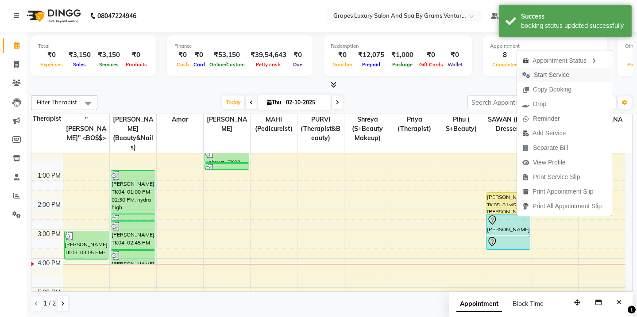
click at [563, 75] on span "Start Service" at bounding box center [551, 74] width 35 height 9
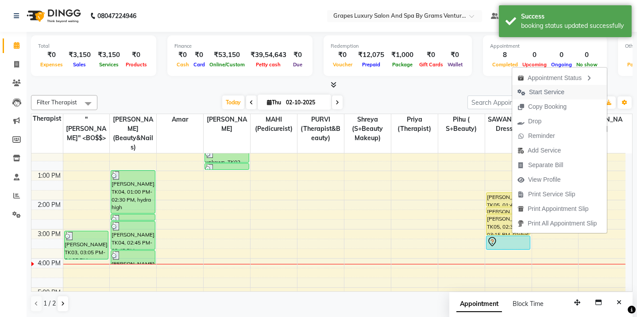
click at [541, 85] on span "Start Service" at bounding box center [541, 92] width 58 height 15
